Goal: Find contact information: Find contact information

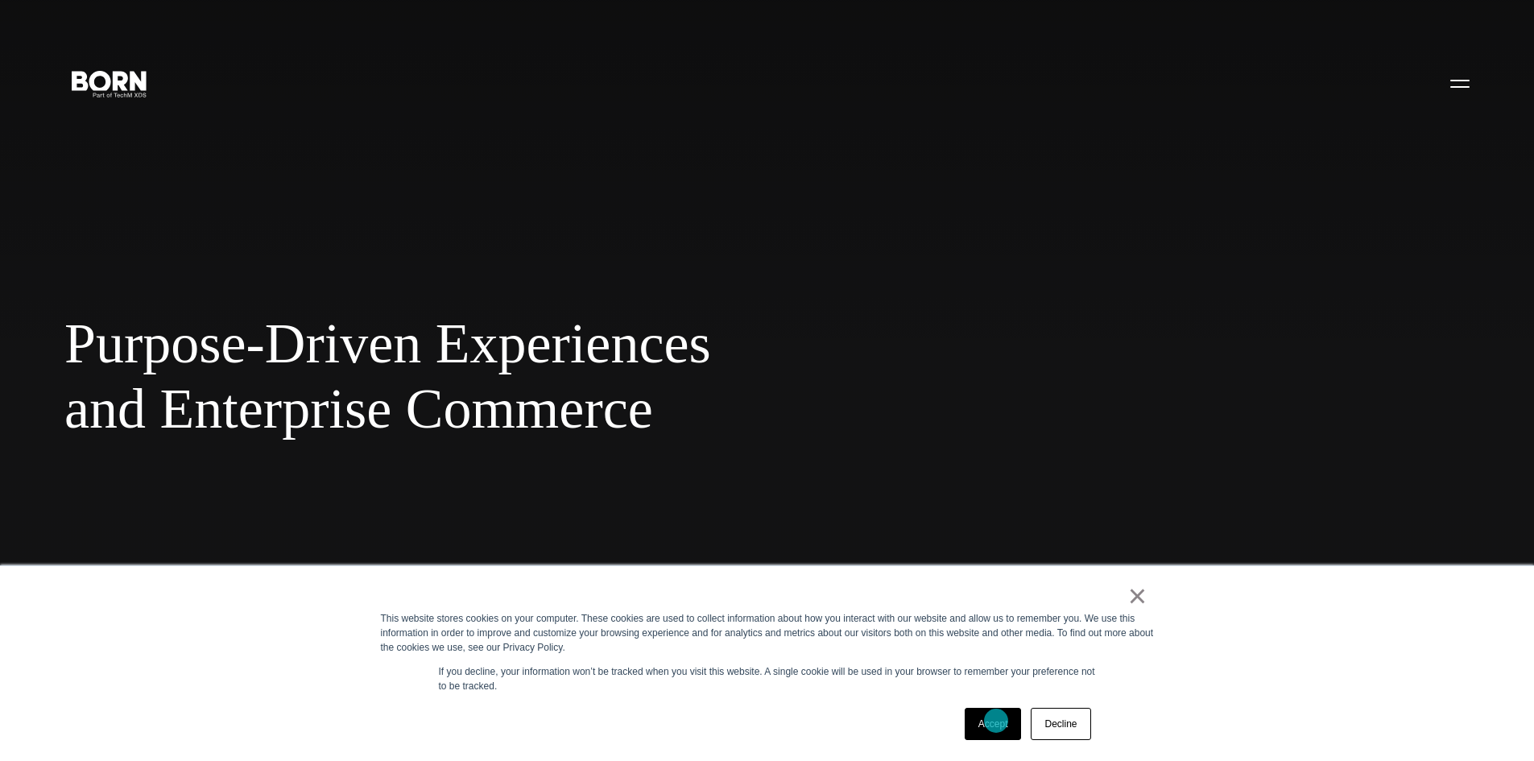
click at [996, 721] on link "Accept" at bounding box center [993, 724] width 57 height 32
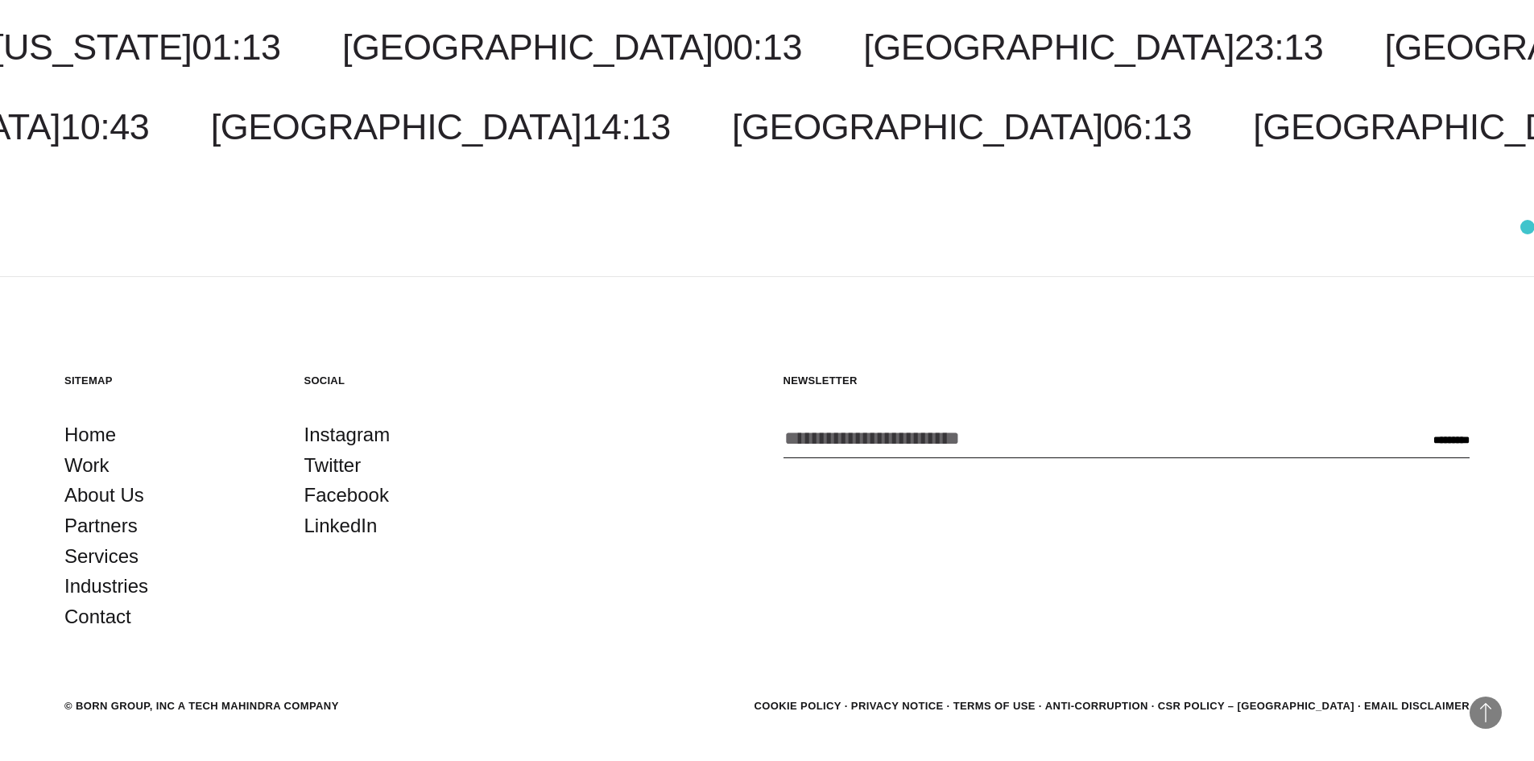
scroll to position [5216, 0]
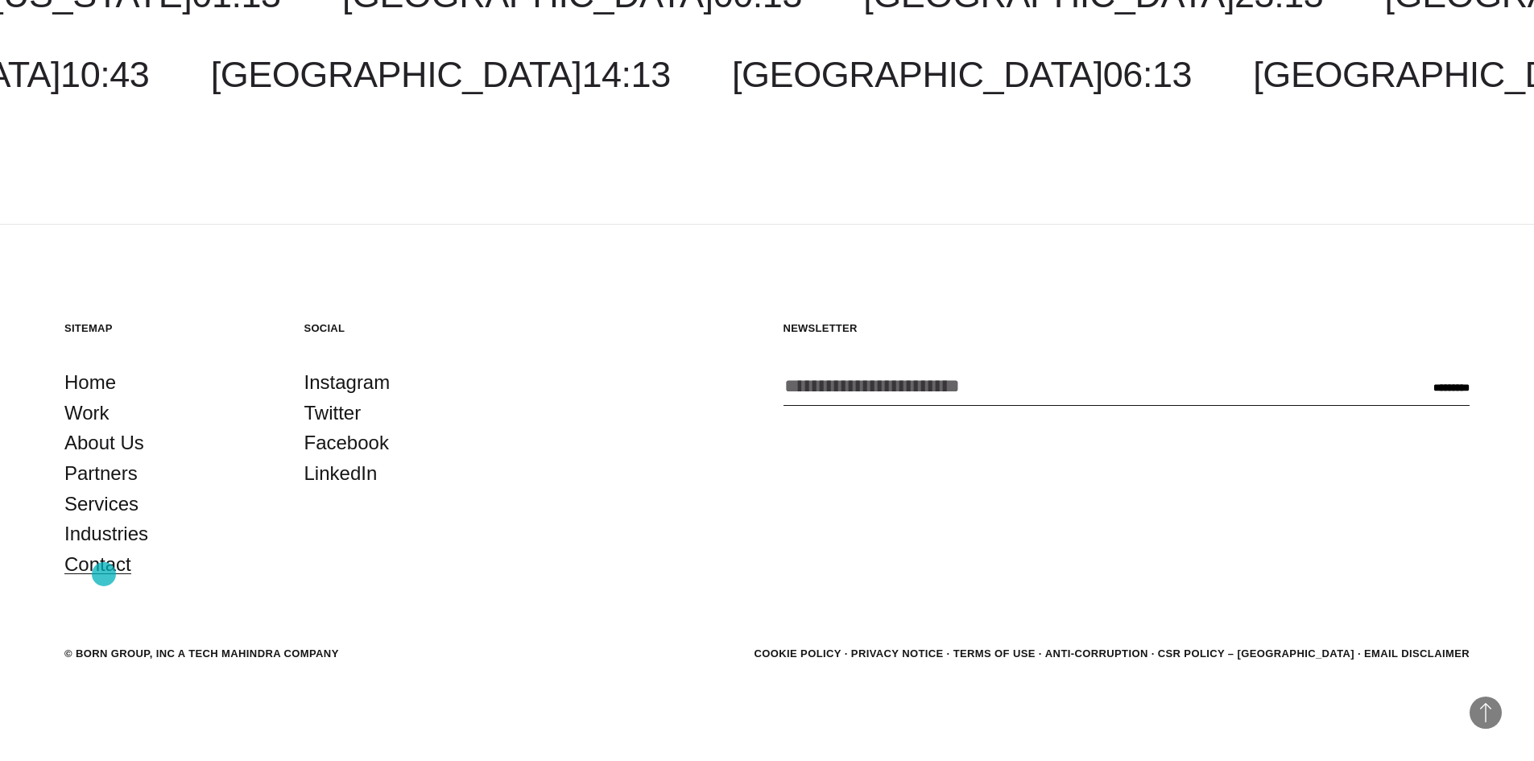
click at [104, 574] on link "Contact" at bounding box center [97, 564] width 67 height 31
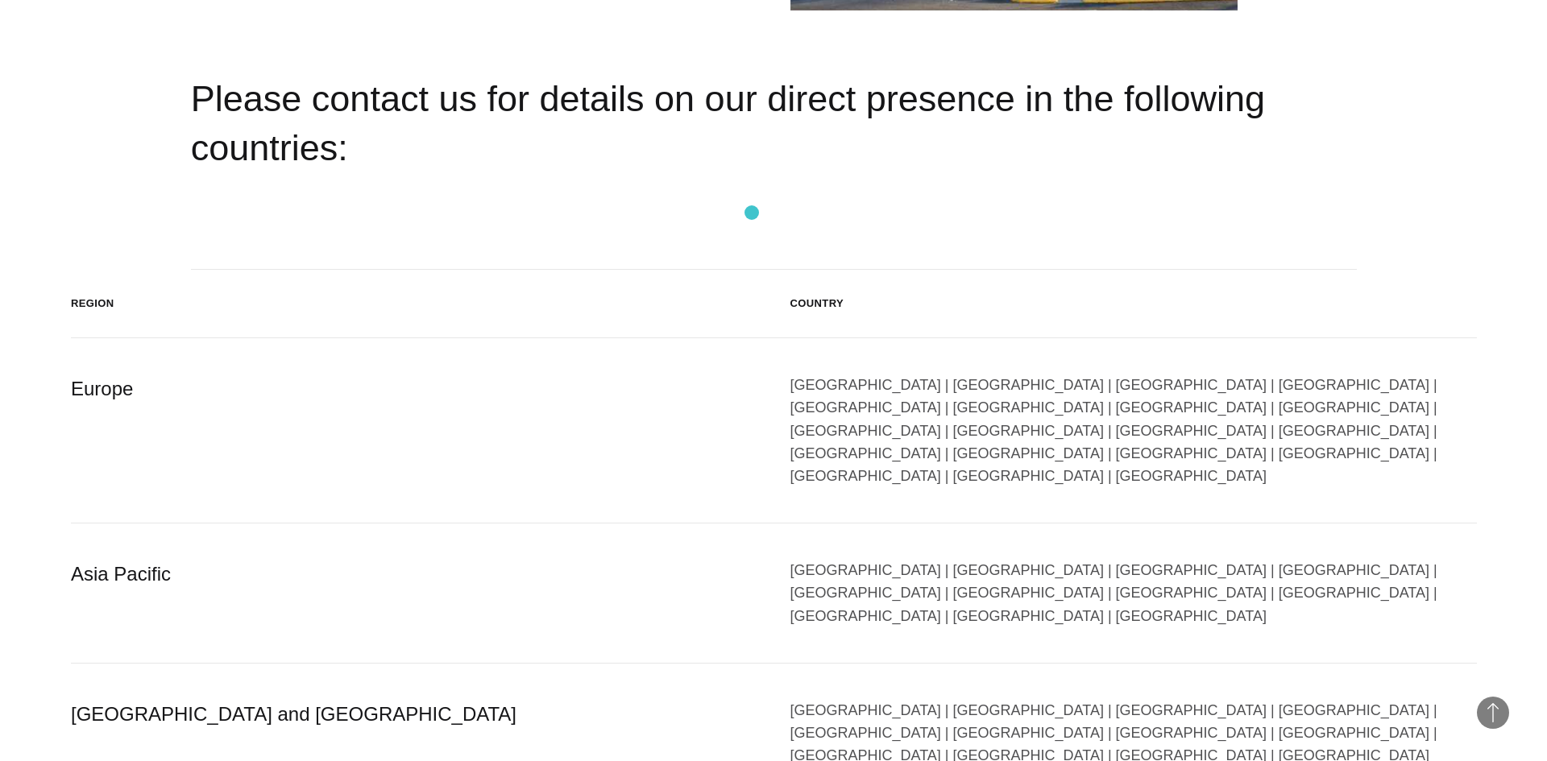
scroll to position [2417, 0]
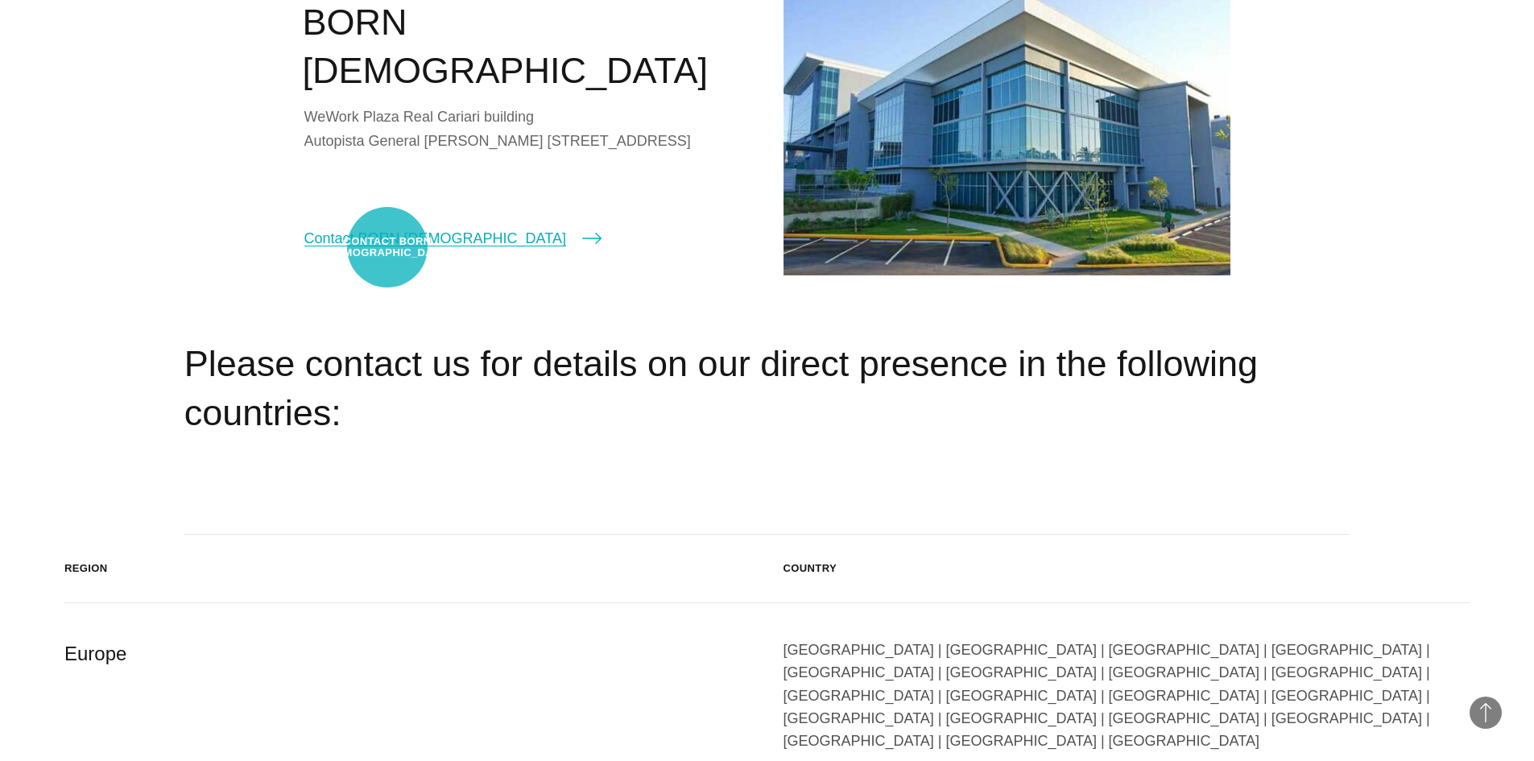
click at [387, 247] on link "Contact BORN Costa Rica" at bounding box center [452, 238] width 297 height 23
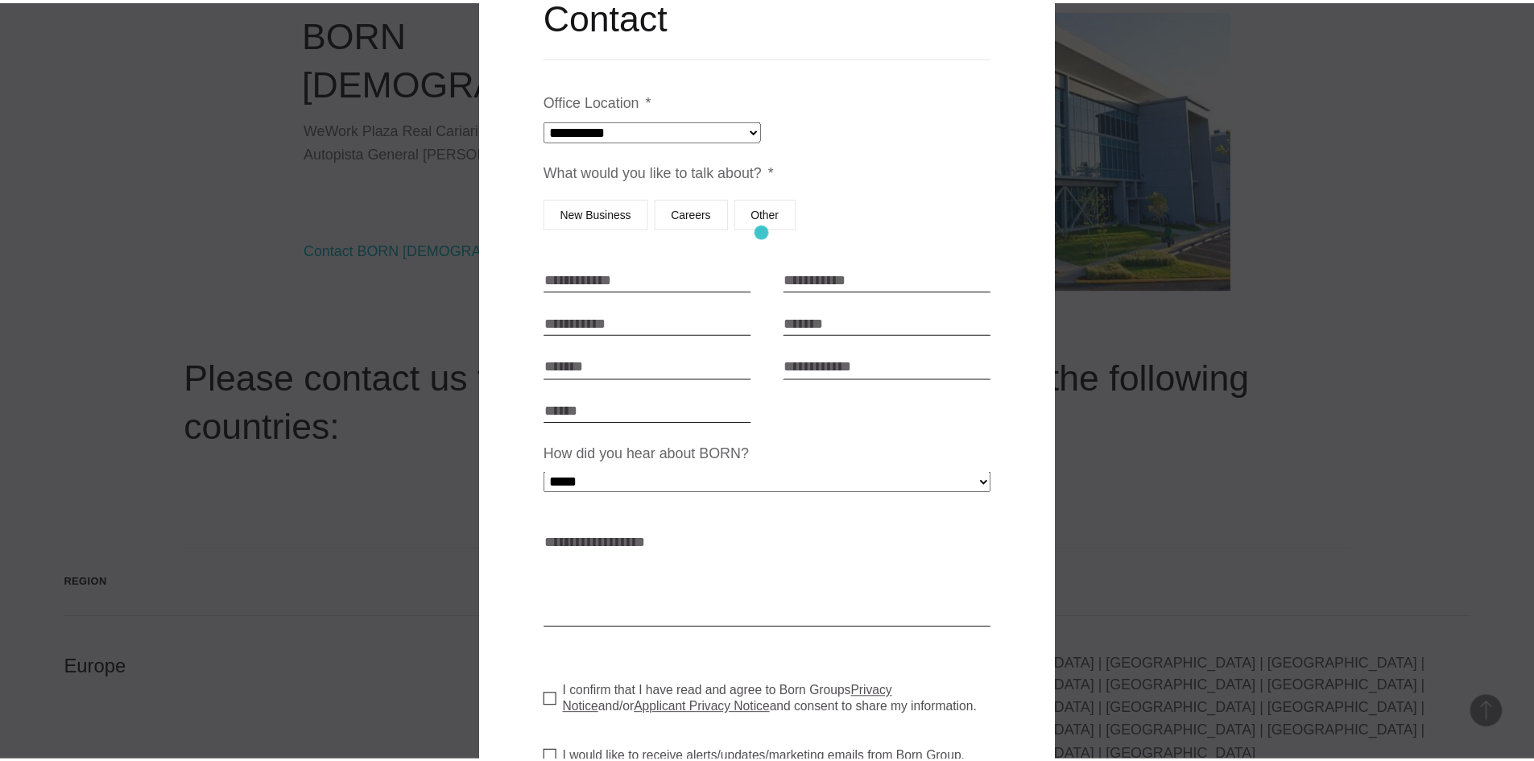
scroll to position [0, 0]
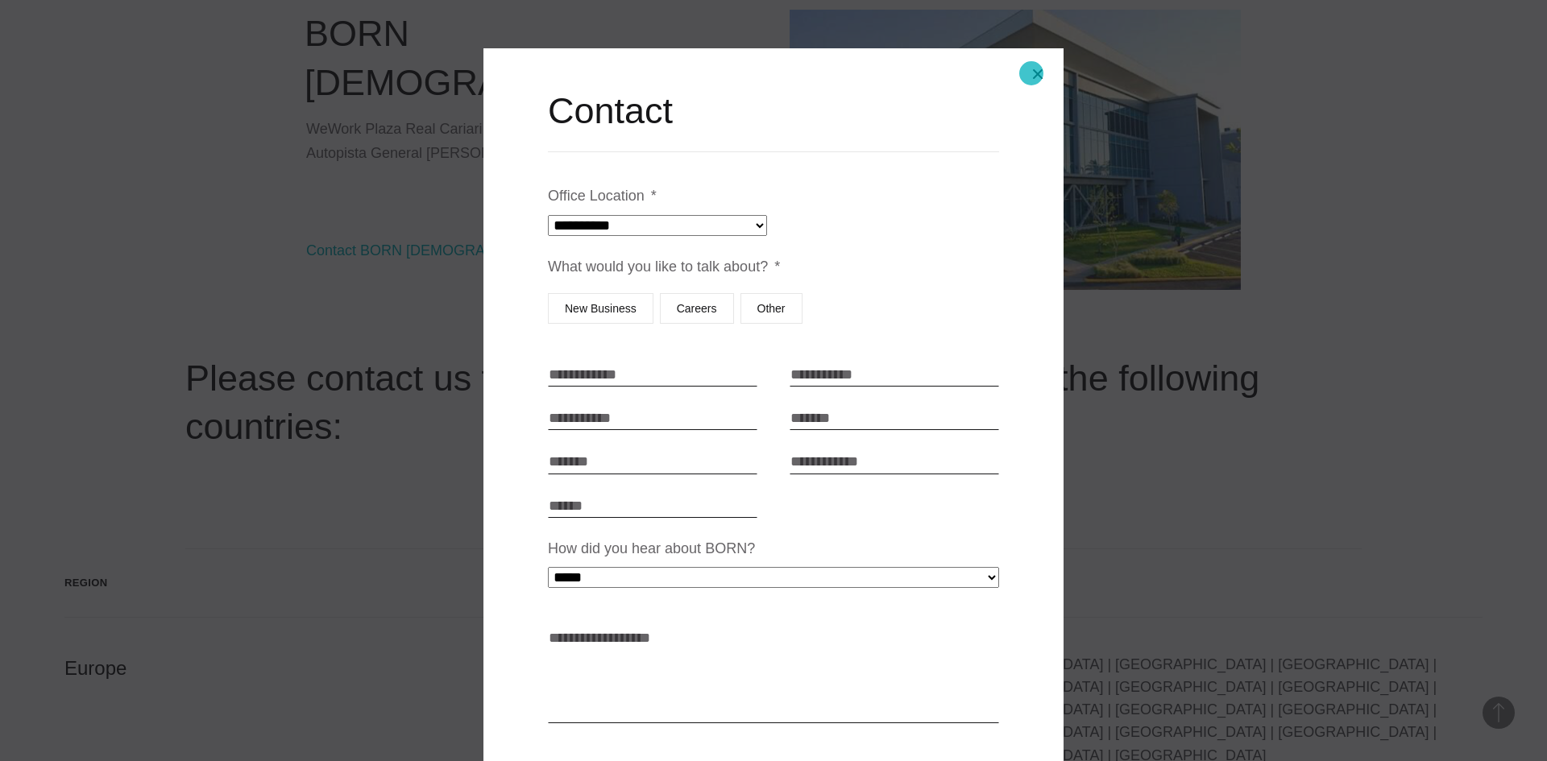
click at [1030, 74] on button "Close modal" at bounding box center [1037, 74] width 39 height 39
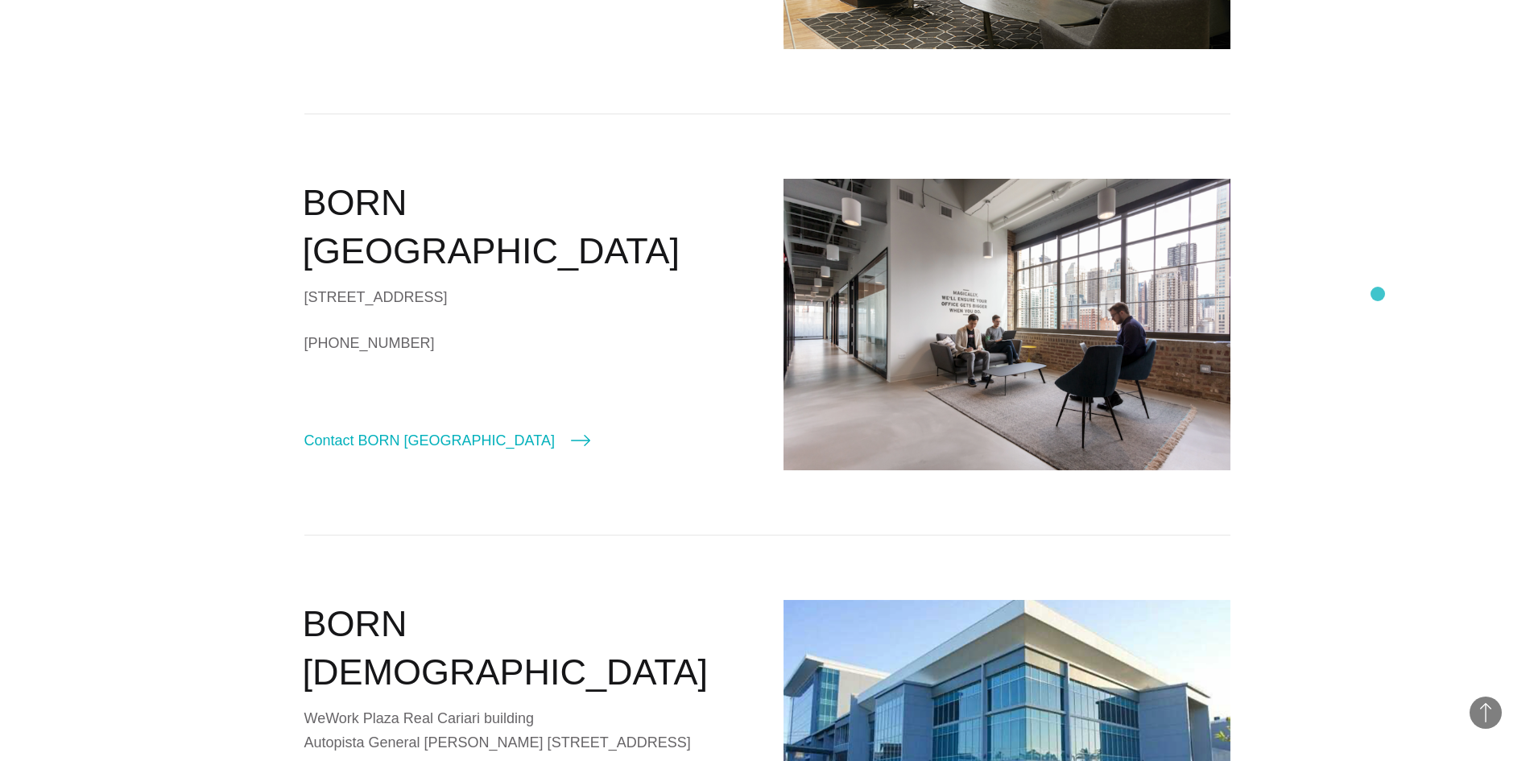
scroll to position [1692, 0]
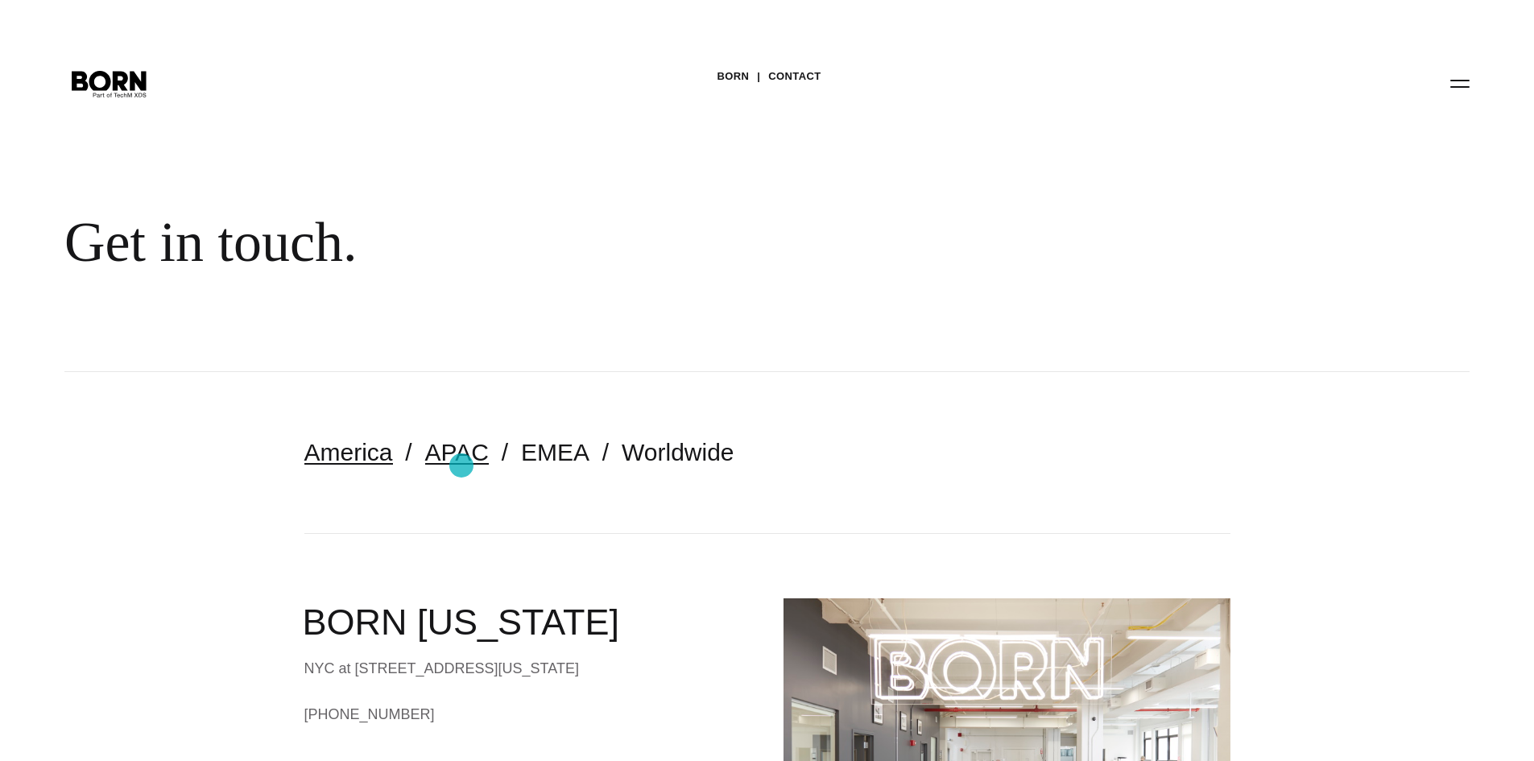
click at [462, 466] on link "APAC" at bounding box center [457, 452] width 64 height 27
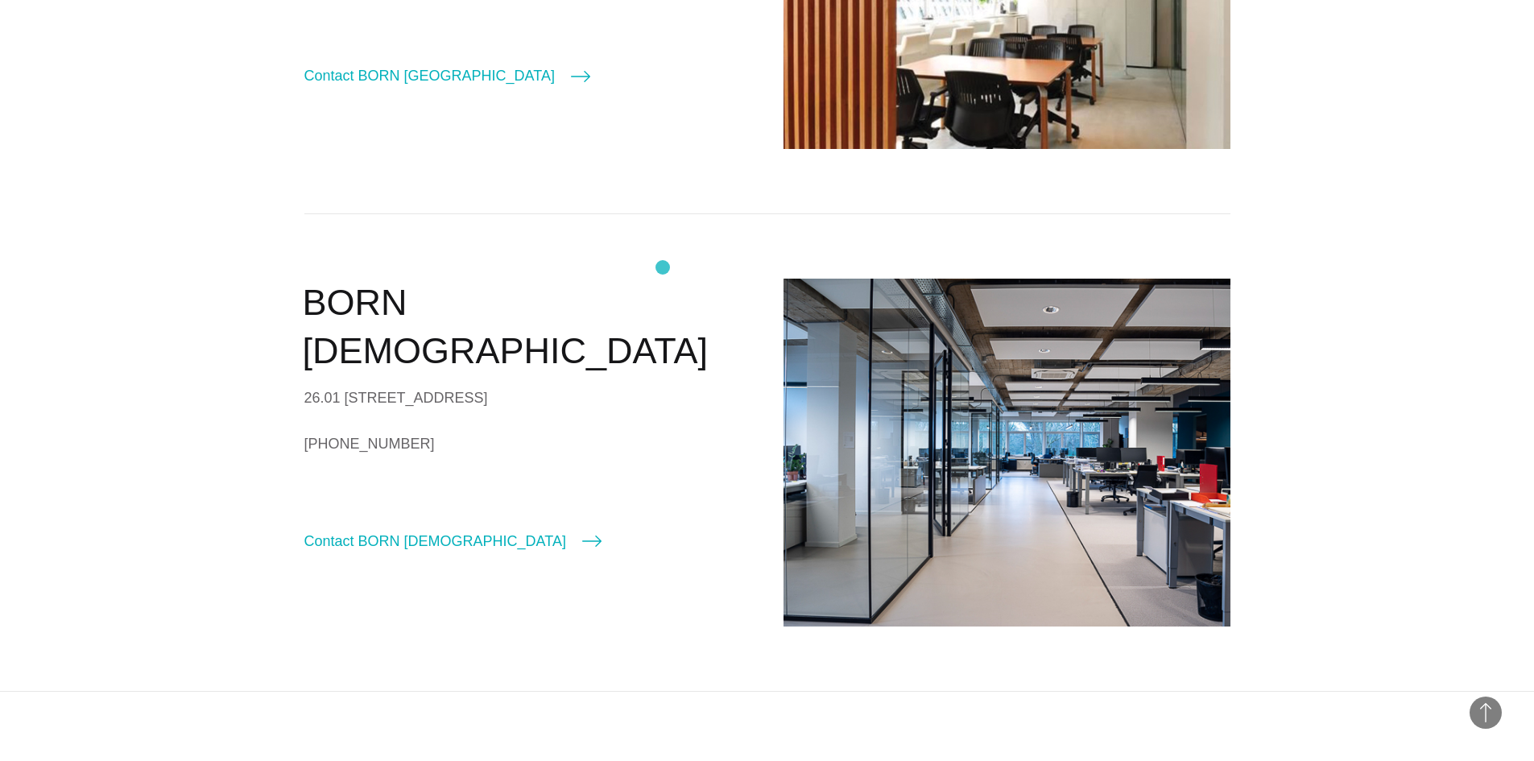
scroll to position [2658, 0]
